Goal: Transaction & Acquisition: Subscribe to service/newsletter

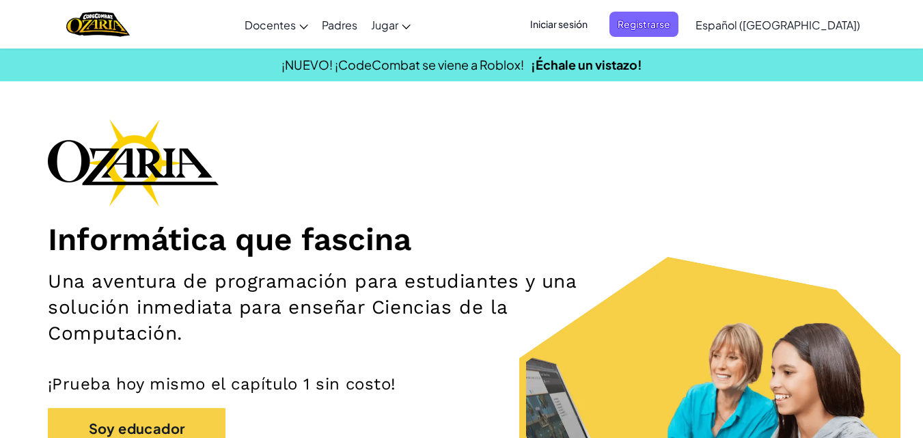
click at [593, 19] on span "Iniciar sesión" at bounding box center [559, 24] width 74 height 25
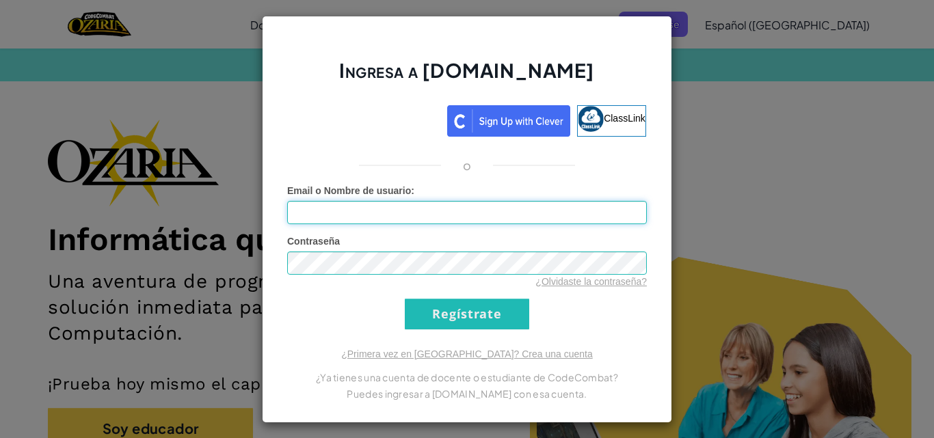
click at [427, 217] on input "Email o Nombre de usuario :" at bounding box center [467, 212] width 360 height 23
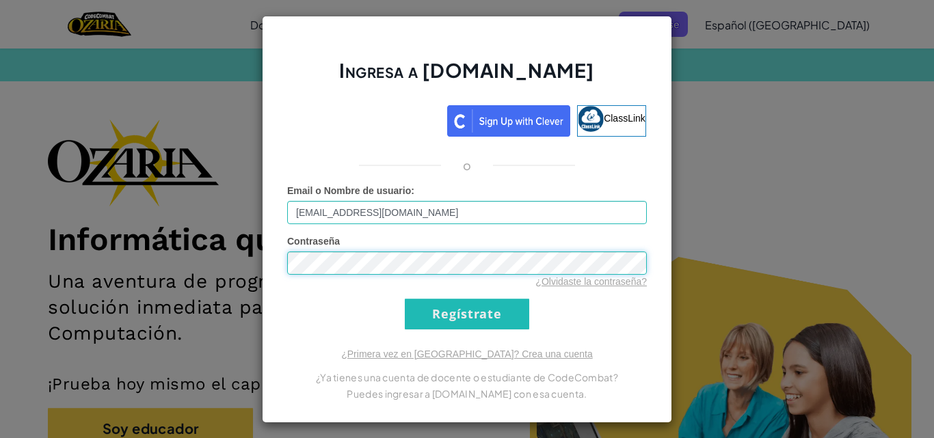
click at [405, 299] on input "Regístrate" at bounding box center [467, 314] width 124 height 31
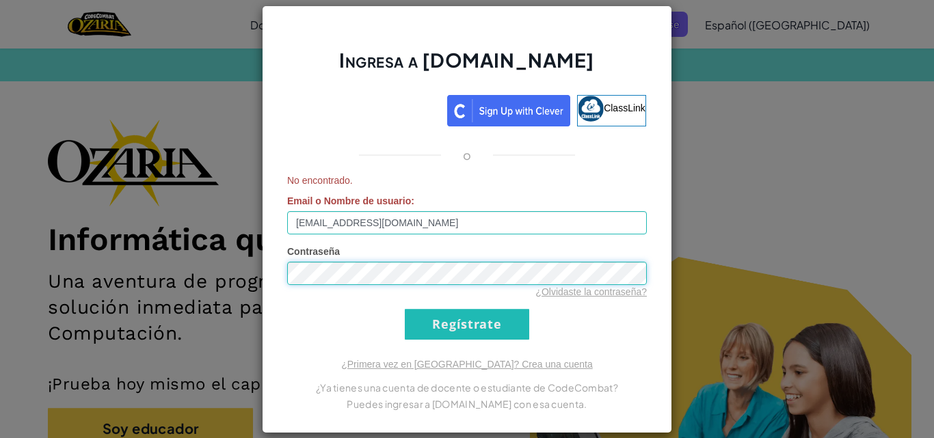
click at [255, 286] on div "Ingresa a [DOMAIN_NAME] ClassLink o No encontrado. Email o Nombre de usuario : …" at bounding box center [467, 219] width 934 height 438
click at [405, 309] on input "Regístrate" at bounding box center [467, 324] width 124 height 31
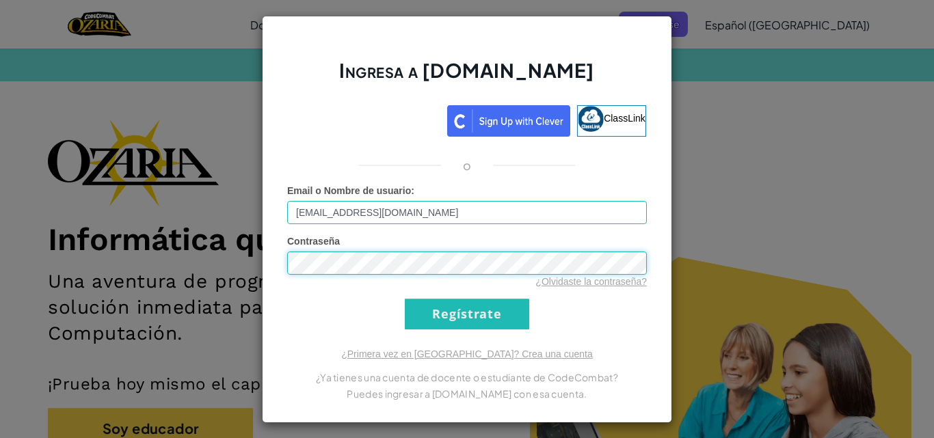
click at [405, 299] on input "Regístrate" at bounding box center [467, 314] width 124 height 31
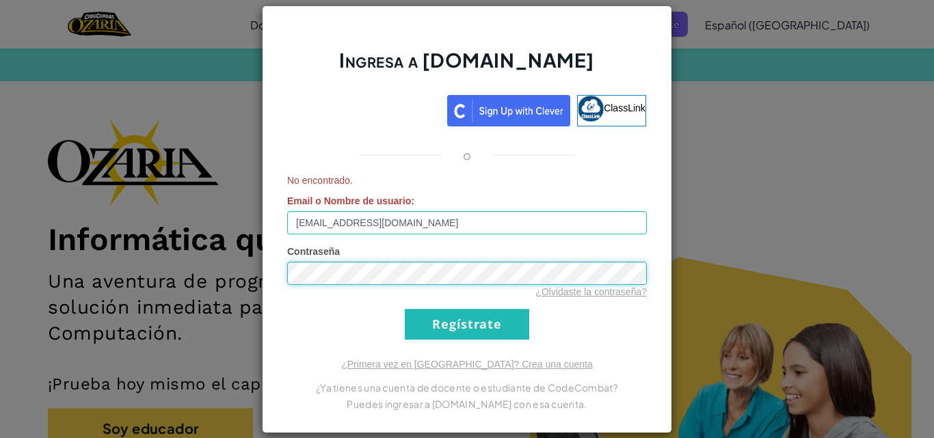
click at [405, 309] on input "Regístrate" at bounding box center [467, 324] width 124 height 31
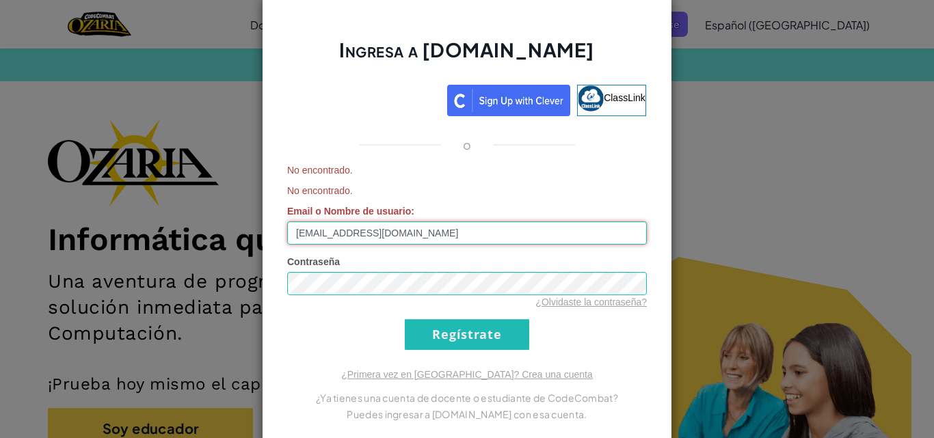
click at [384, 232] on input "[EMAIL_ADDRESS][DOMAIN_NAME]" at bounding box center [467, 232] width 360 height 23
click at [381, 234] on input "[EMAIL_ADDRESS][DOMAIN_NAME]" at bounding box center [467, 232] width 360 height 23
type input "[EMAIL_ADDRESS][DOMAIN_NAME]"
click at [405, 319] on input "Regístrate" at bounding box center [467, 334] width 124 height 31
